Goal: Use online tool/utility: Utilize a website feature to perform a specific function

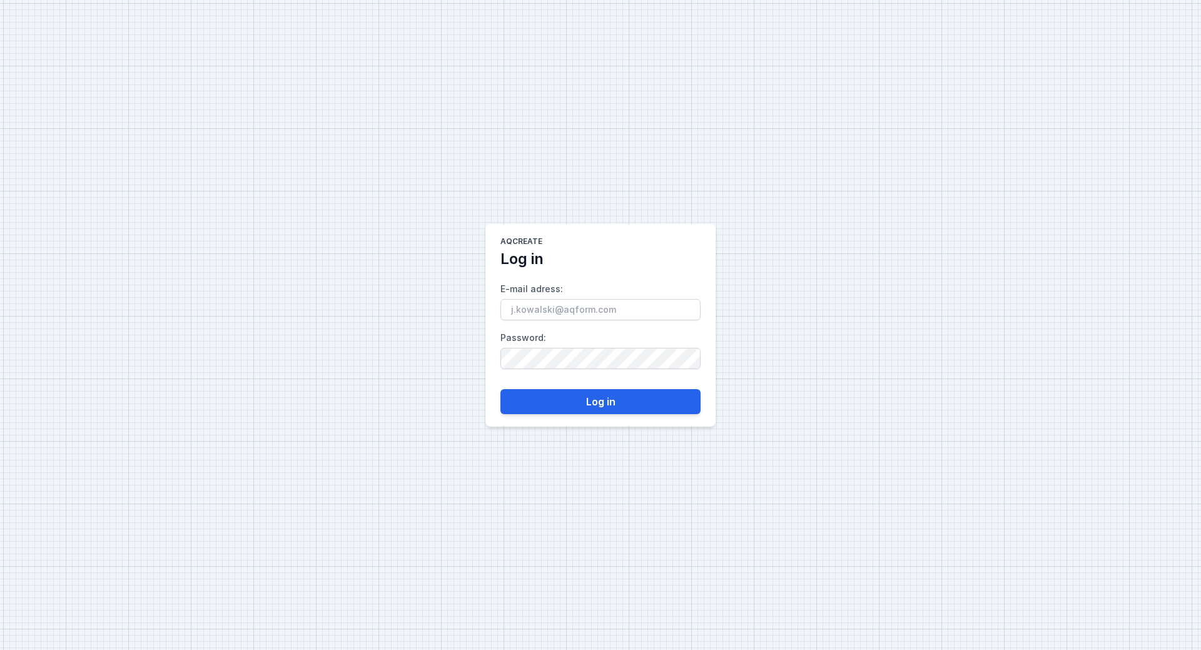
click at [558, 307] on input "E-mail adress :" at bounding box center [600, 309] width 200 height 21
type input "j.schouwey@tic-light.ch"
click at [603, 396] on button "Log in" at bounding box center [600, 401] width 200 height 25
drag, startPoint x: 557, startPoint y: 308, endPoint x: 550, endPoint y: 311, distance: 7.6
click at [557, 308] on input "E-mail adress :" at bounding box center [600, 309] width 200 height 21
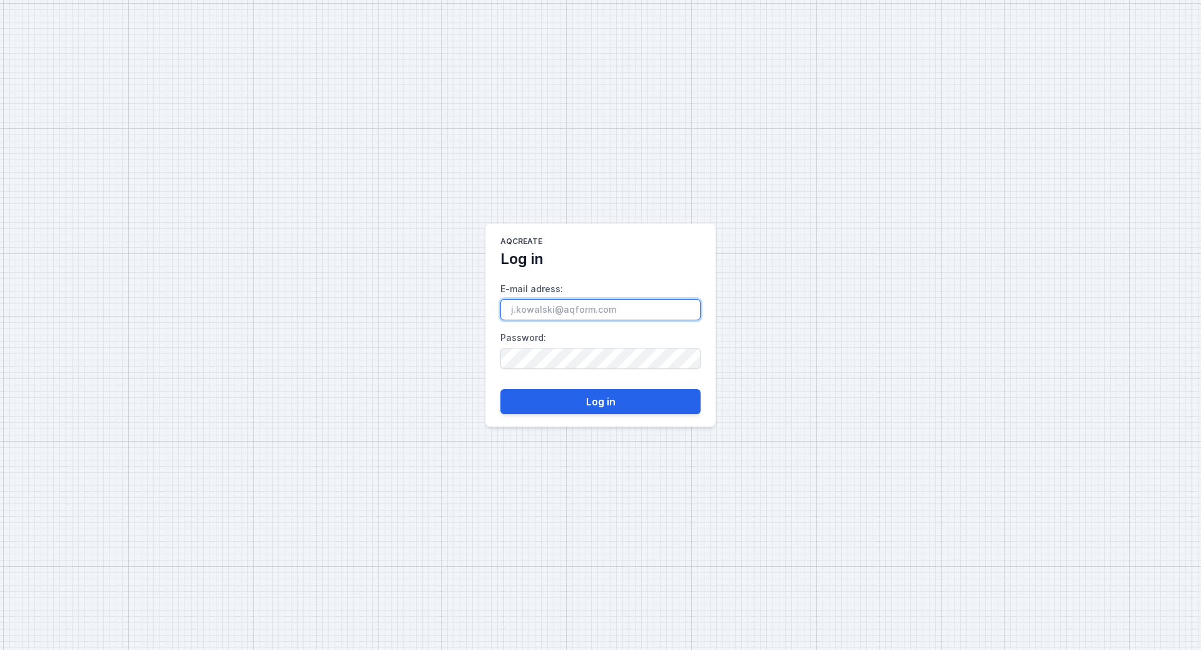
click at [566, 313] on input "E-mail adress :" at bounding box center [600, 309] width 200 height 21
type input "[PERSON_NAME][EMAIL_ADDRESS][DOMAIN_NAME]"
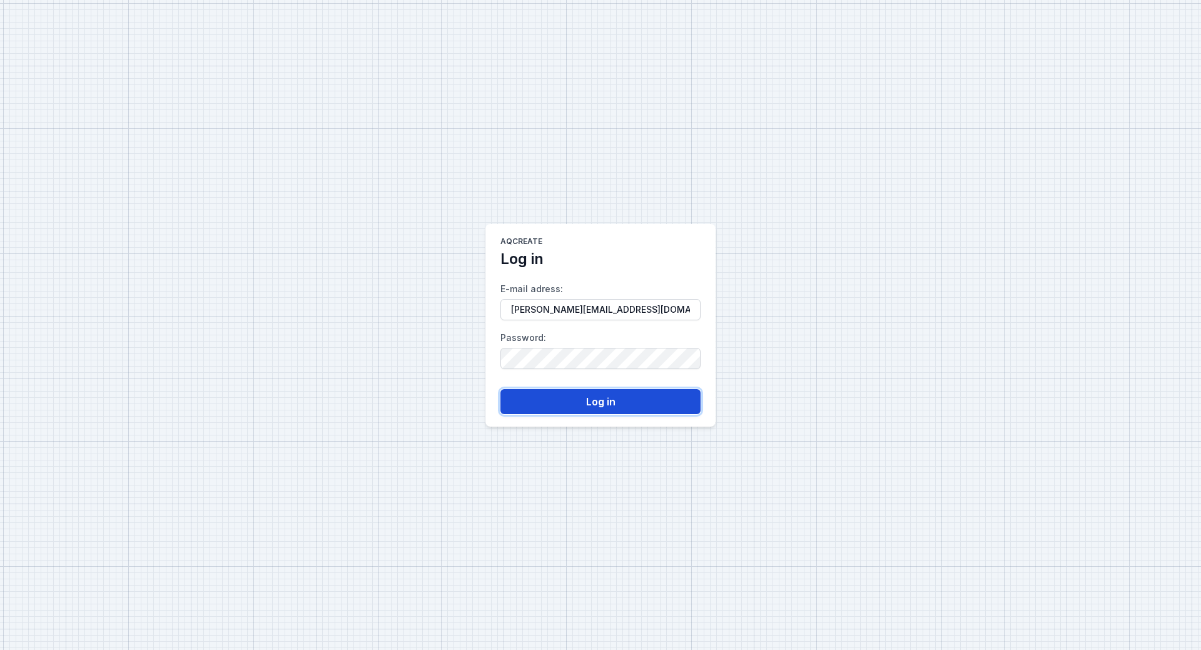
click at [608, 403] on button "Log in" at bounding box center [600, 401] width 200 height 25
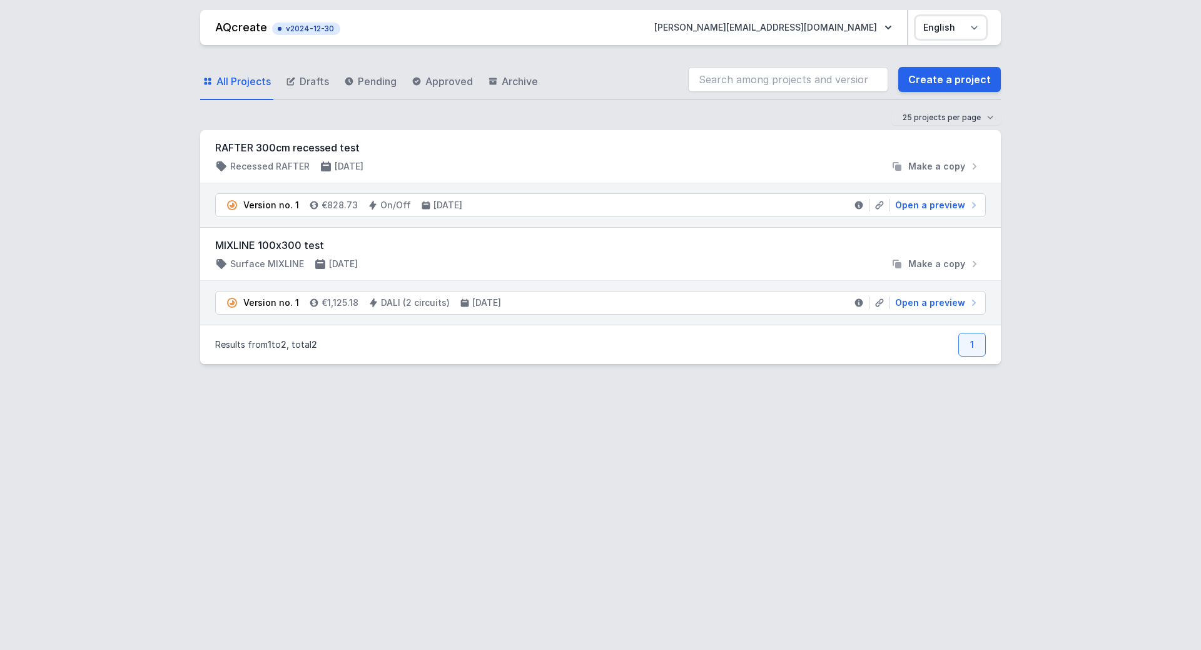
click at [973, 28] on select "Polski English" at bounding box center [951, 27] width 70 height 23
click at [971, 30] on select "Polski English" at bounding box center [951, 27] width 70 height 23
click at [937, 304] on span "Open a preview" at bounding box center [930, 302] width 70 height 13
select select "4"
select select "true"
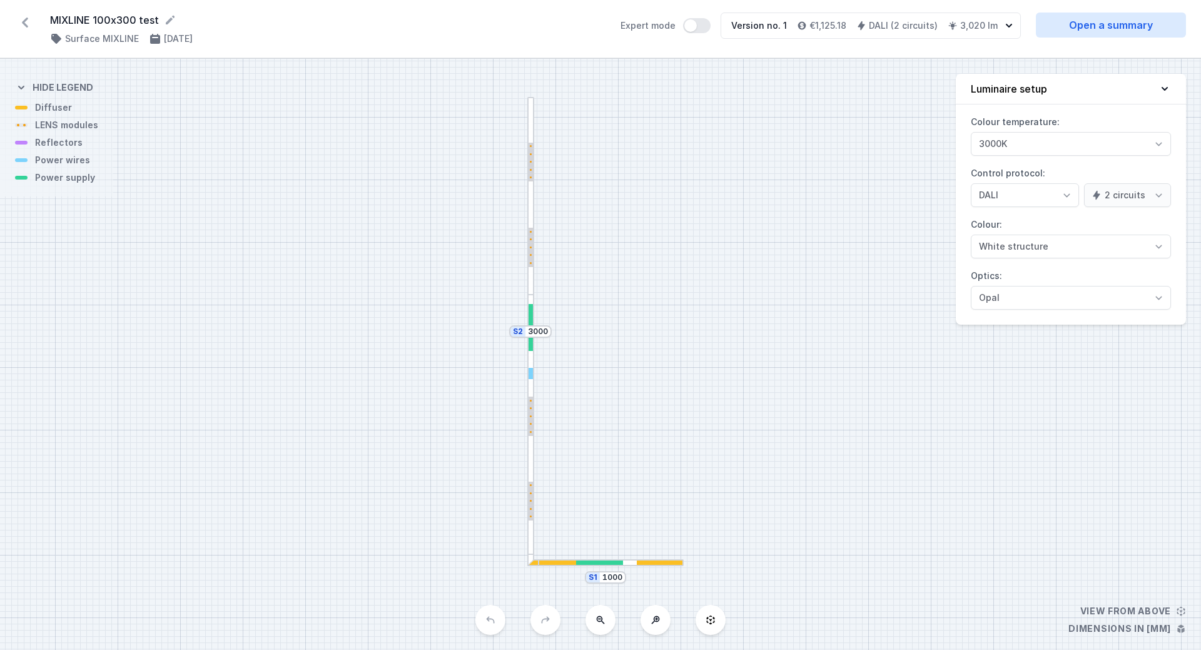
drag, startPoint x: 567, startPoint y: 415, endPoint x: 572, endPoint y: 392, distance: 23.7
click at [572, 392] on div "S2 3000 S1 1000" at bounding box center [600, 354] width 1201 height 591
click at [553, 566] on div "S2 3000 S1 1000" at bounding box center [600, 354] width 1201 height 591
drag, startPoint x: 556, startPoint y: 563, endPoint x: 579, endPoint y: 525, distance: 44.1
click at [579, 525] on div "S2 3000 S1 1000" at bounding box center [600, 354] width 1201 height 591
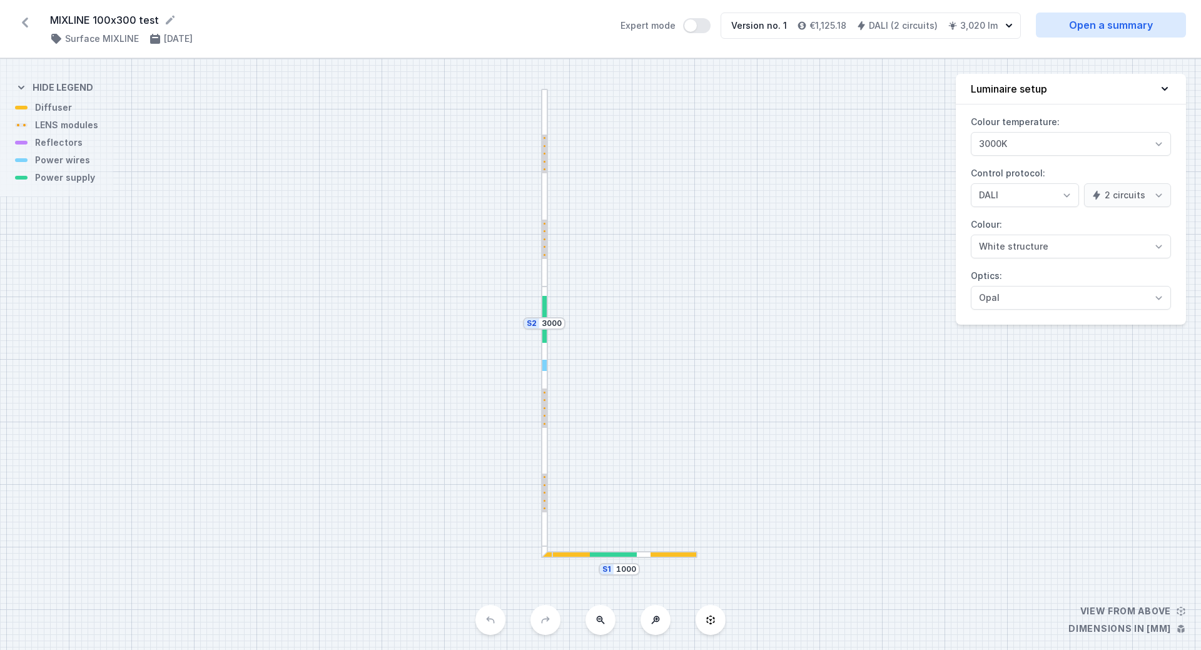
drag, startPoint x: 569, startPoint y: 537, endPoint x: 583, endPoint y: 529, distance: 16.0
click at [583, 529] on div "S2 3000 S1 1000" at bounding box center [600, 354] width 1201 height 591
click at [608, 567] on div "S1 1000" at bounding box center [618, 569] width 41 height 13
click at [608, 576] on div "S2 3000 S1 1000" at bounding box center [600, 354] width 1201 height 591
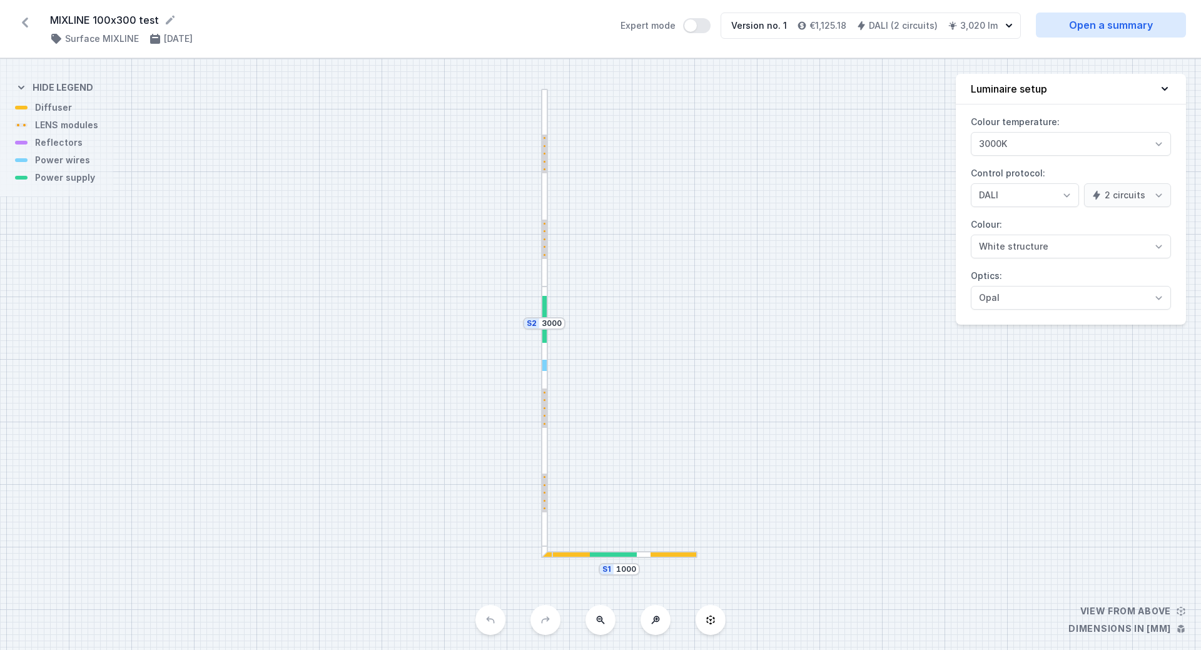
click at [1168, 85] on icon at bounding box center [1164, 89] width 13 height 13
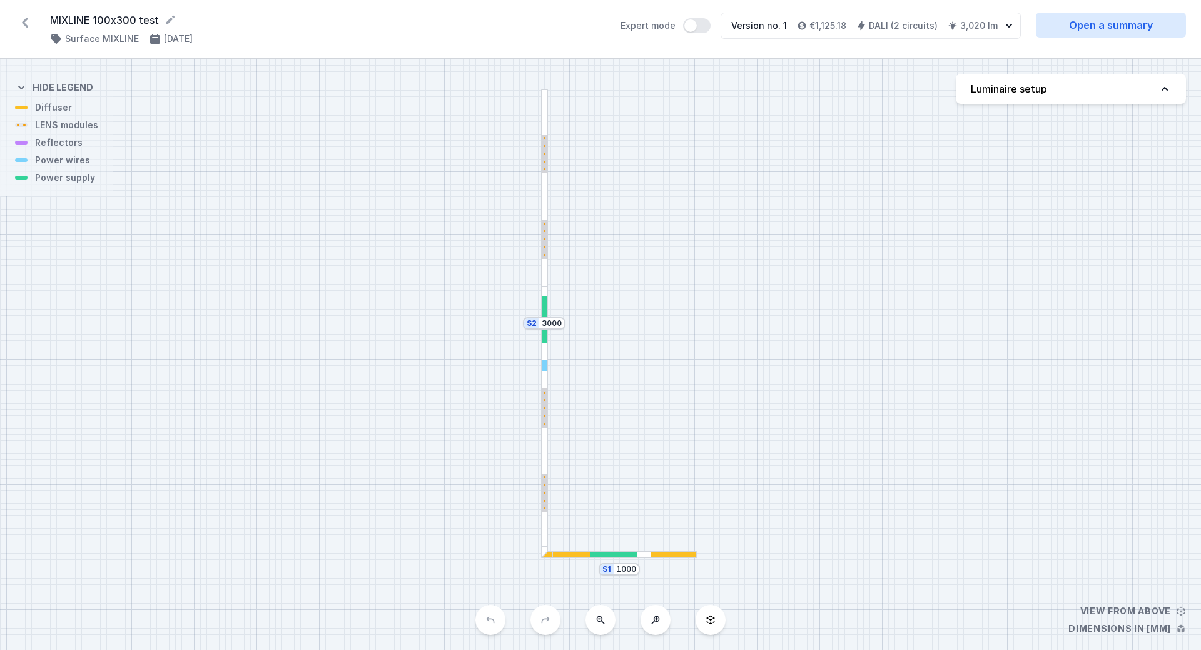
click at [1168, 85] on icon at bounding box center [1164, 89] width 13 height 13
select select "4"
select select "true"
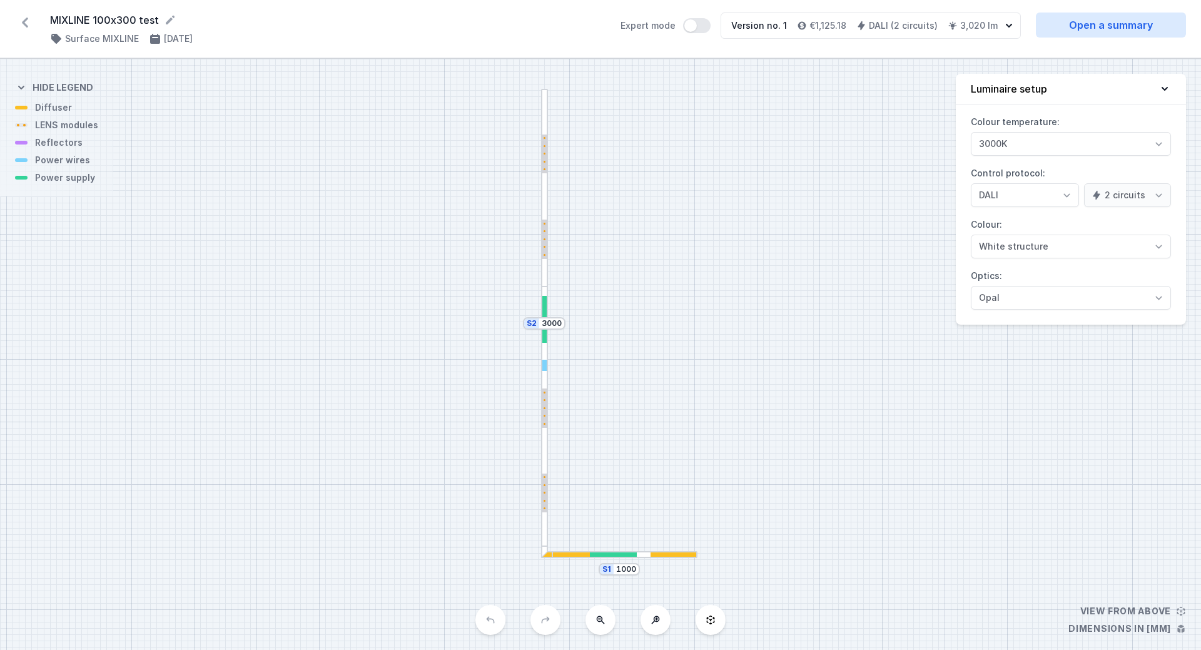
click at [1099, 610] on div "S2 3000 S1 1000" at bounding box center [600, 354] width 1201 height 591
click at [699, 31] on button "Expert mode" at bounding box center [697, 25] width 28 height 15
click at [705, 28] on button "Expert mode" at bounding box center [697, 25] width 28 height 15
click at [1101, 24] on link "Open a summary" at bounding box center [1111, 25] width 150 height 25
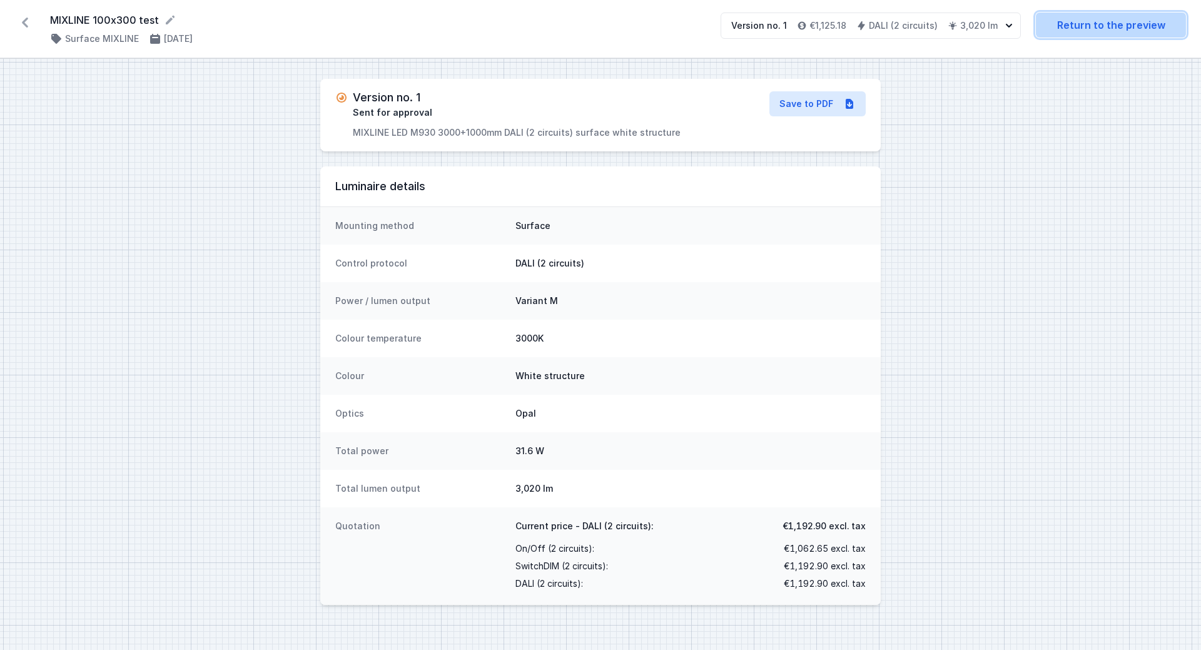
click at [1065, 26] on link "Return to the preview" at bounding box center [1111, 25] width 150 height 25
select select "4"
select select "true"
